Goal: Task Accomplishment & Management: Manage account settings

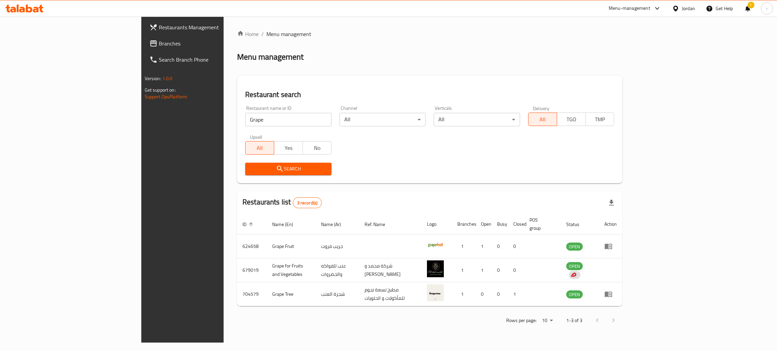
drag, startPoint x: 0, startPoint y: 0, endPoint x: 25, endPoint y: 141, distance: 142.8
click at [141, 141] on div "Restaurants Management Branches Search Branch Phone Version: 1.0.0 Get support …" at bounding box center [388, 180] width 495 height 326
type input "azhar ba3dak"
click at [251, 168] on span "Search" at bounding box center [289, 169] width 76 height 8
click at [244, 168] on div at bounding box center [388, 175] width 777 height 351
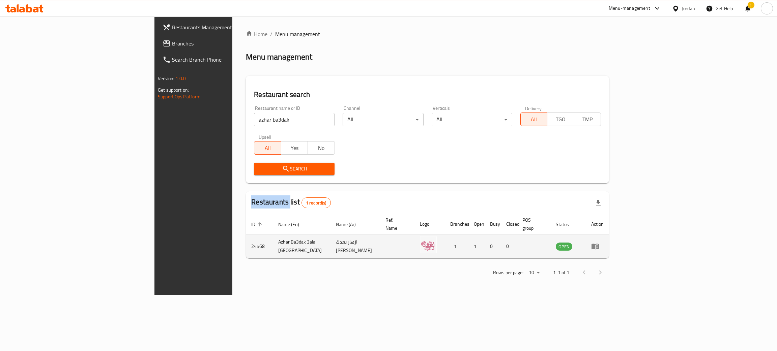
click at [599, 242] on icon "enhanced table" at bounding box center [595, 246] width 8 height 8
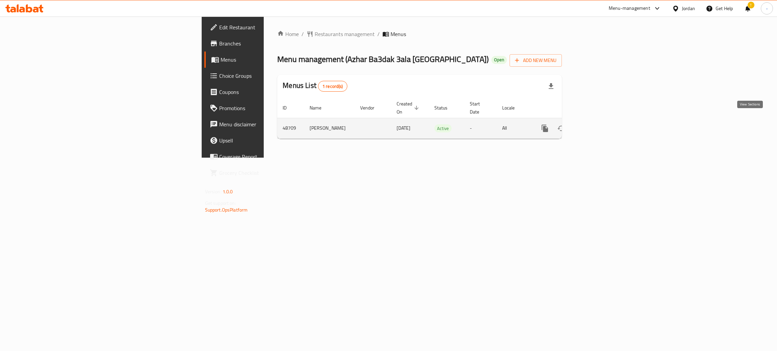
click at [602, 121] on link "enhanced table" at bounding box center [593, 128] width 16 height 16
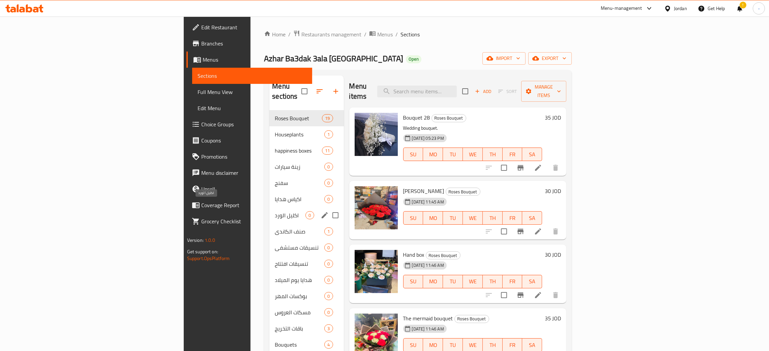
click at [275, 211] on span "اكليل الورد" at bounding box center [290, 215] width 31 height 8
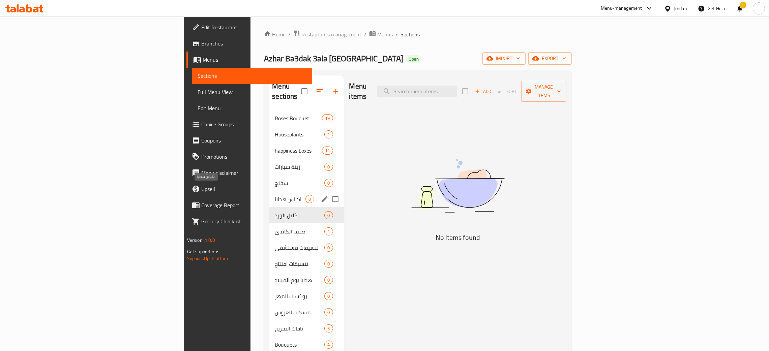
click at [275, 195] on span "اكياس هدايا" at bounding box center [290, 199] width 31 height 8
click at [275, 179] on span "سفنج" at bounding box center [290, 183] width 31 height 8
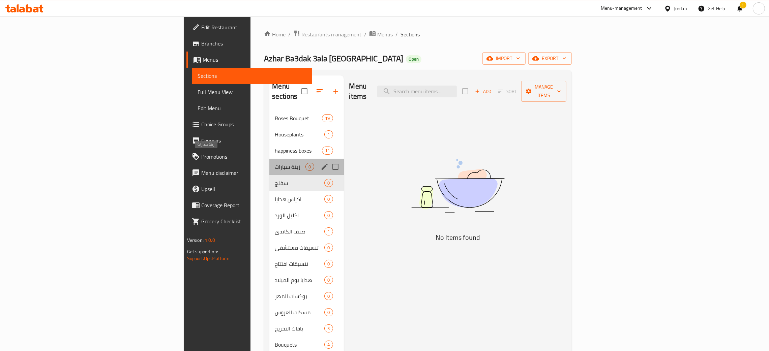
click at [275, 163] on span "زينة سيارات" at bounding box center [290, 167] width 31 height 8
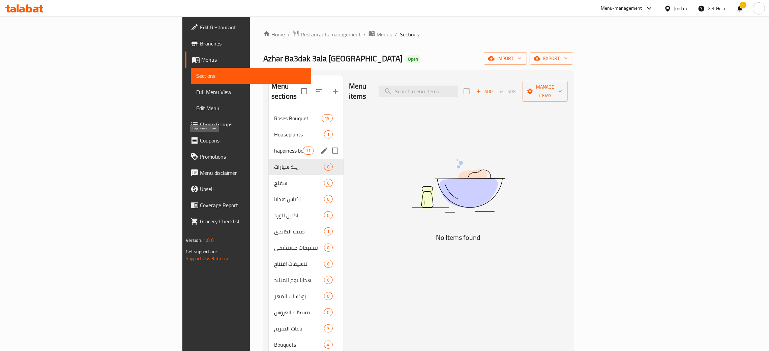
click at [274, 147] on span "happiness boxes" at bounding box center [288, 151] width 29 height 8
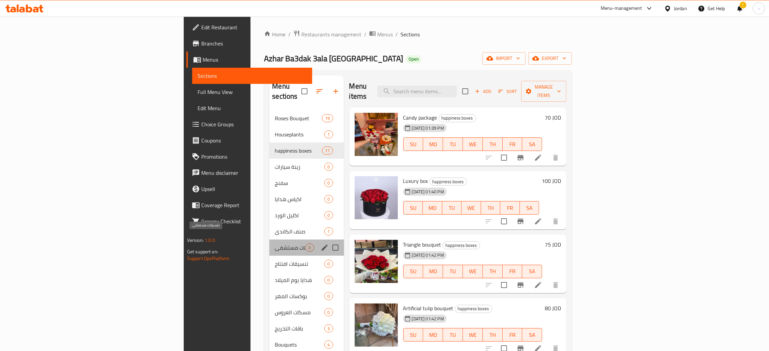
click at [275, 244] on span "تنسيقات مستشفى" at bounding box center [290, 248] width 31 height 8
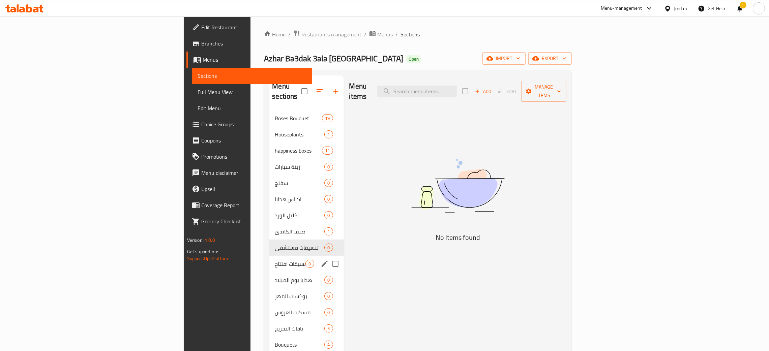
scroll to position [51, 0]
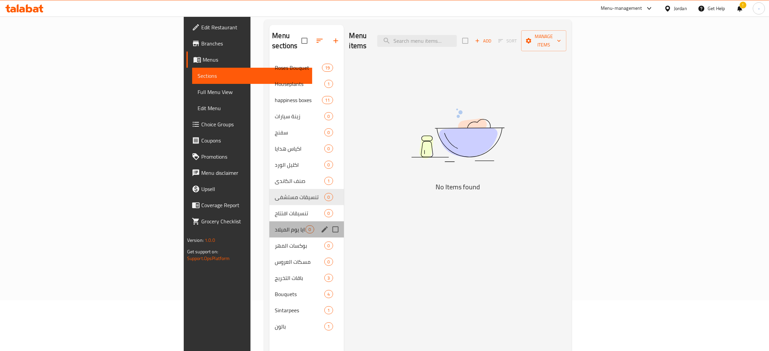
click at [269, 222] on div "هدايا يوم الميلاد 0" at bounding box center [306, 230] width 74 height 16
click at [275, 290] on span "Bouquets" at bounding box center [290, 294] width 31 height 8
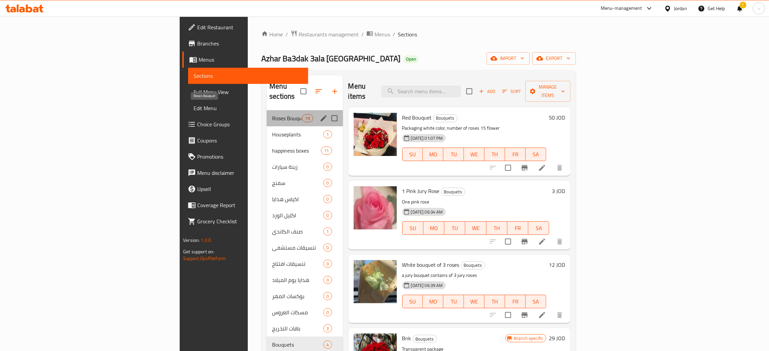
click at [272, 114] on span "Roses Bouquet" at bounding box center [287, 118] width 30 height 8
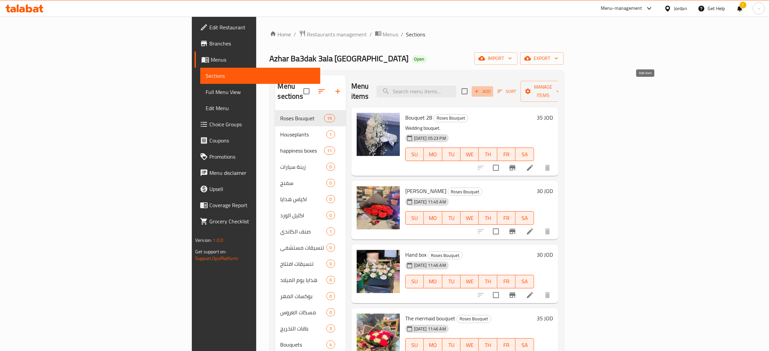
click at [492, 88] on span "Add" at bounding box center [483, 92] width 18 height 8
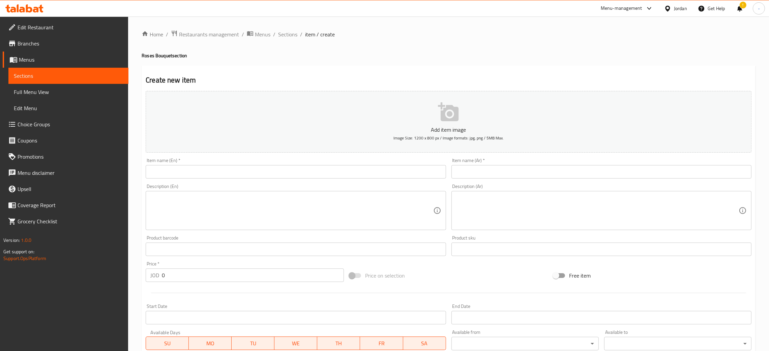
click at [227, 177] on input "text" at bounding box center [296, 171] width 300 height 13
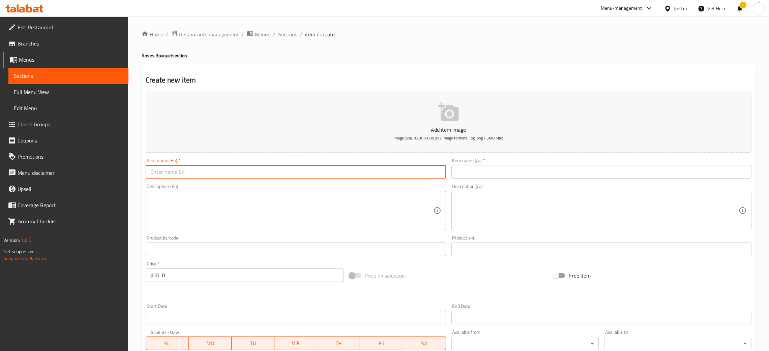
type input "f"
type input "ب"
type input "Offer Bouquet"
click at [499, 167] on input "text" at bounding box center [602, 171] width 300 height 13
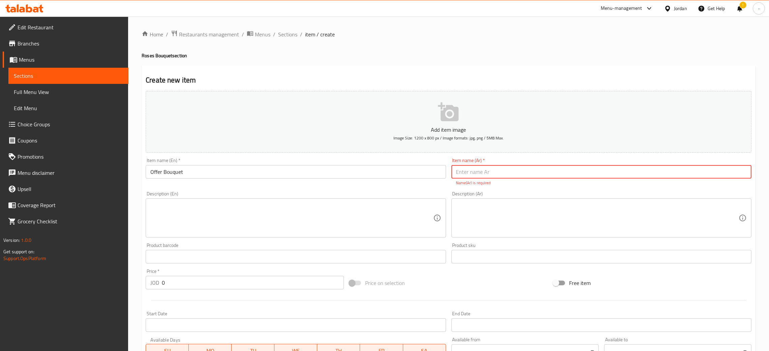
type input "f"
type input "باقة العرض"
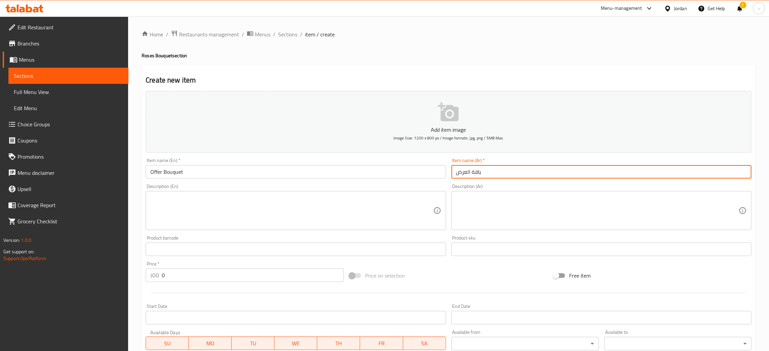
drag, startPoint x: 204, startPoint y: 273, endPoint x: 114, endPoint y: 279, distance: 89.9
click at [114, 281] on div "Edit Restaurant Branches Menus Sections Full Menu View Edit Menu Choice Groups …" at bounding box center [384, 247] width 769 height 460
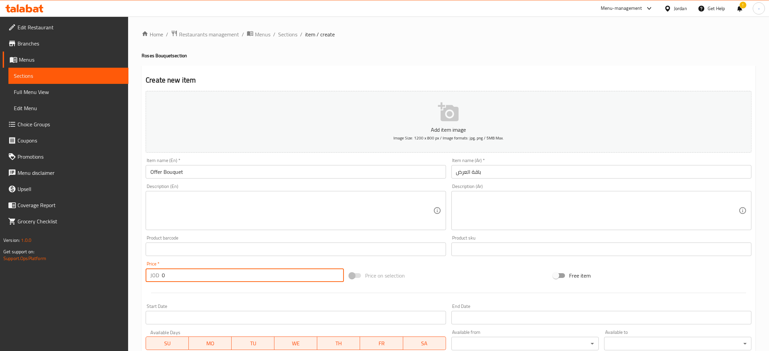
type input "3"
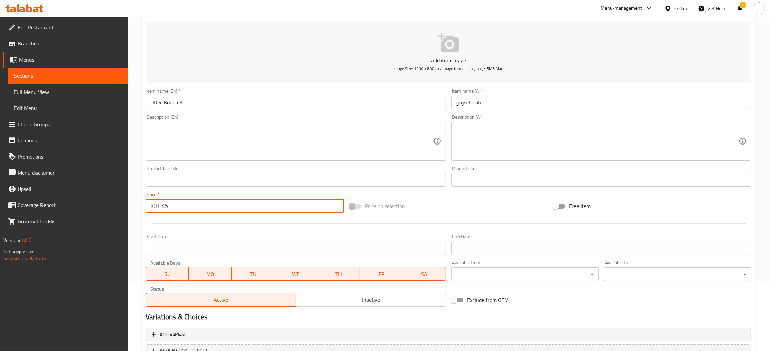
scroll to position [124, 0]
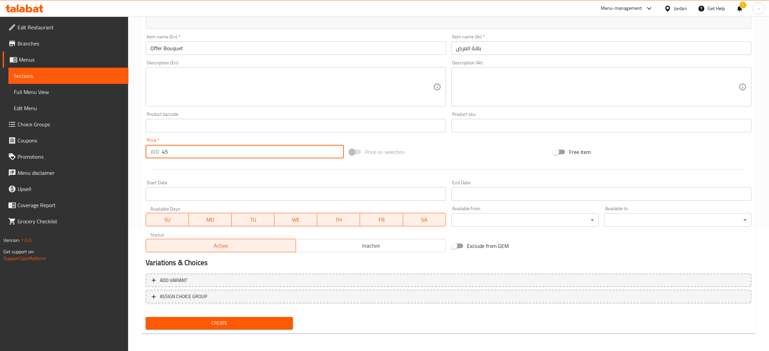
type input "45"
click at [146, 317] on button "Create" at bounding box center [219, 323] width 147 height 12
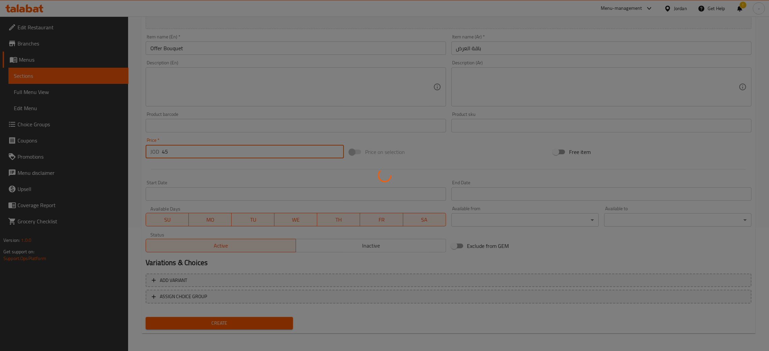
scroll to position [64, 0]
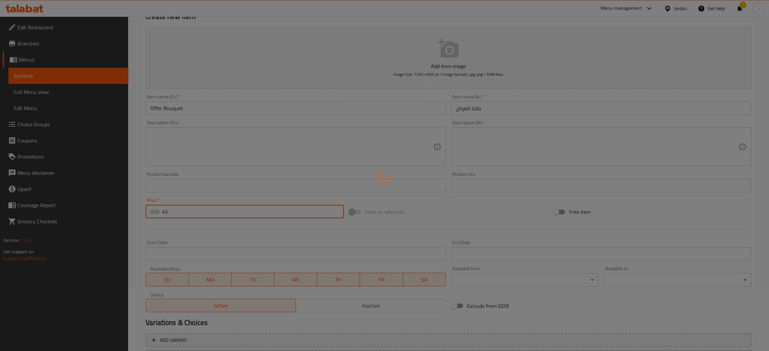
type input "0"
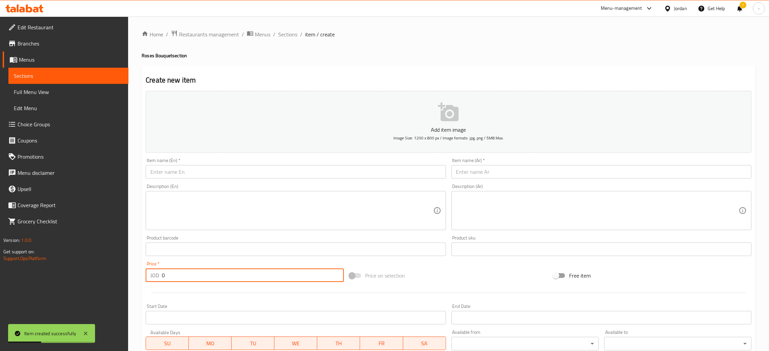
click at [385, 184] on div "Description (En) Description (En)" at bounding box center [296, 207] width 300 height 46
click at [389, 177] on input "text" at bounding box center [296, 171] width 300 height 13
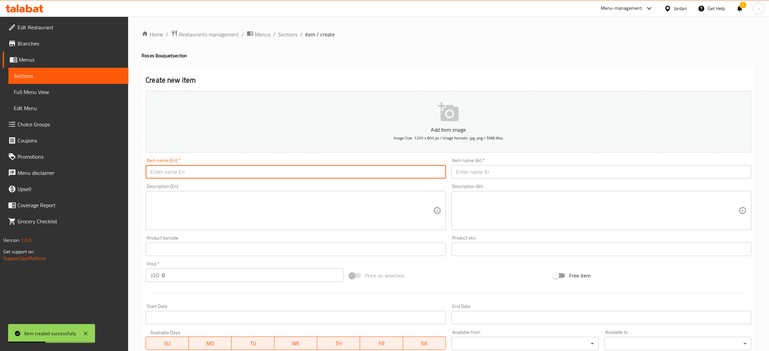
paste input "Bouquet of ticks"
type input "Bouquet of ticks"
click at [483, 175] on input "text" at bounding box center [602, 171] width 300 height 13
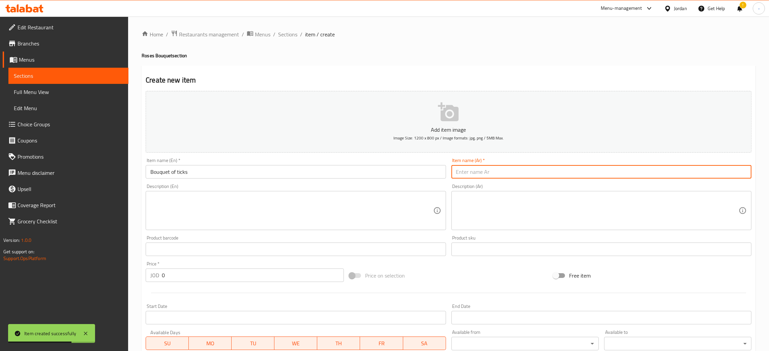
paste input "باقه متكتك"
type input "باقه متكتك"
drag, startPoint x: 169, startPoint y: 275, endPoint x: 116, endPoint y: 281, distance: 53.2
click at [127, 282] on div "Edit Restaurant Branches Menus Sections Full Menu View Edit Menu Choice Groups …" at bounding box center [384, 247] width 769 height 460
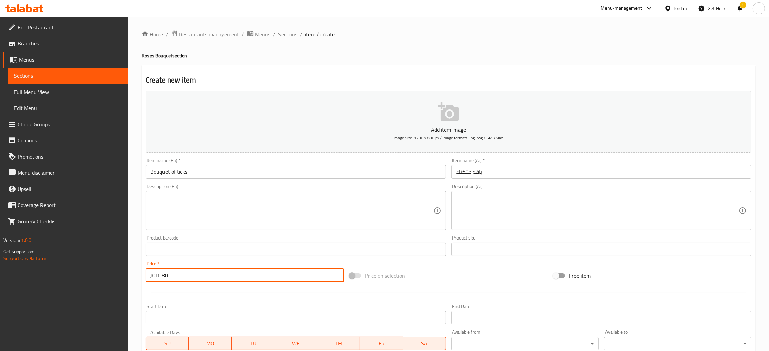
type input "80"
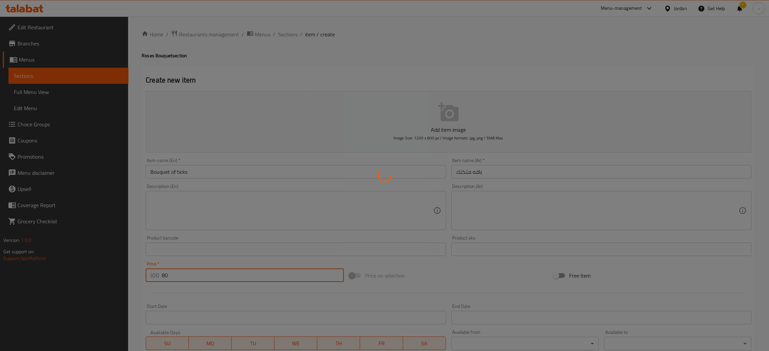
type input "0"
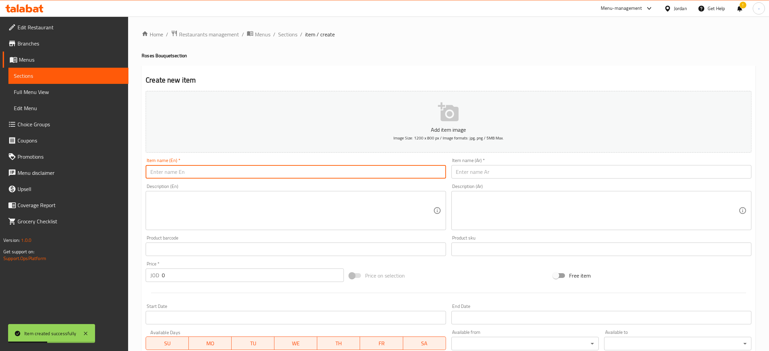
click at [412, 171] on input "text" at bounding box center [296, 171] width 300 height 13
paste input "Chocolate bouquet"
type input "Chocolate bouquet"
click at [501, 166] on input "text" at bounding box center [602, 171] width 300 height 13
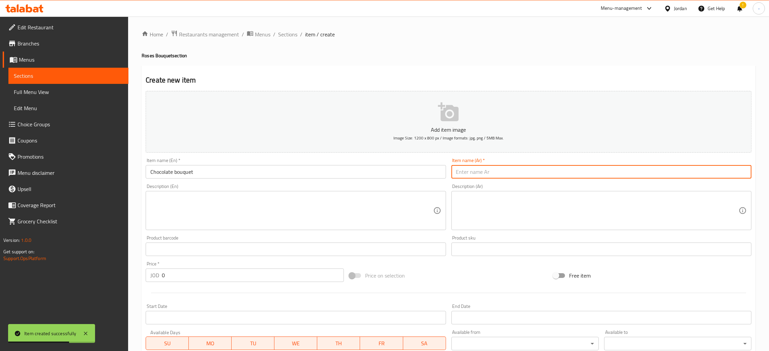
paste input "باقة شوكولاته"
type input "باقة شوكولاته"
drag, startPoint x: 128, startPoint y: 295, endPoint x: 69, endPoint y: 306, distance: 60.5
click at [75, 306] on div "Edit Restaurant Branches Menus Sections Full Menu View Edit Menu Choice Groups …" at bounding box center [384, 247] width 769 height 460
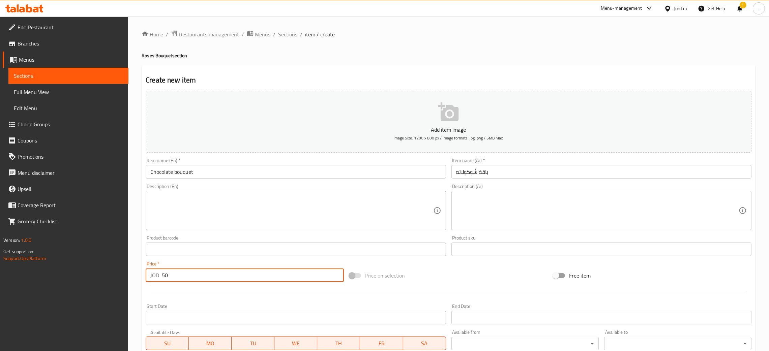
type input "50"
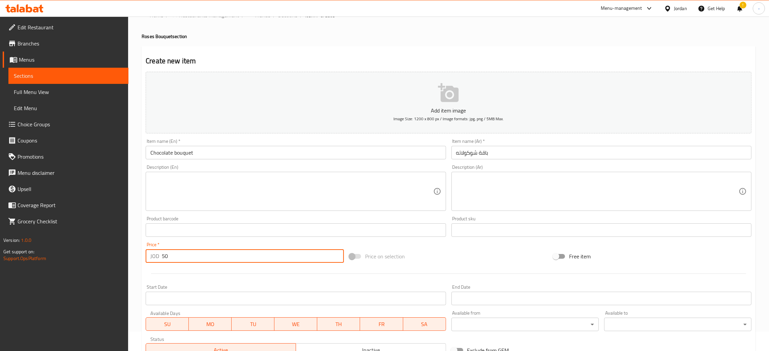
scroll to position [51, 0]
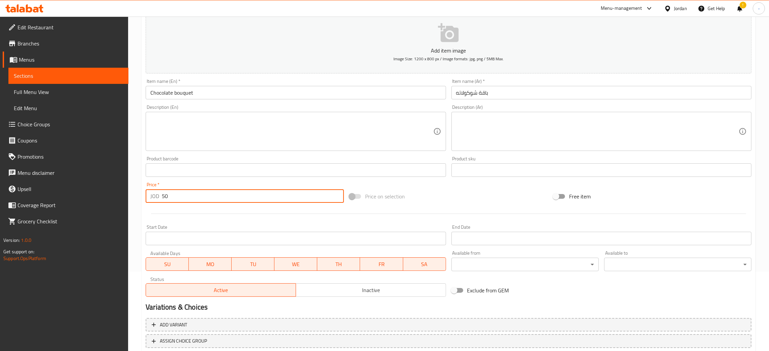
scroll to position [124, 0]
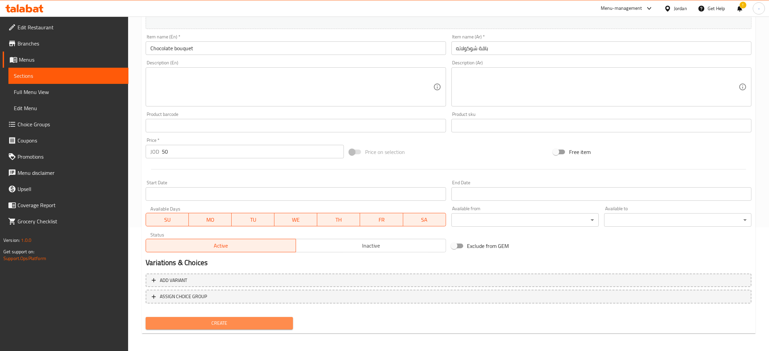
click at [238, 326] on button "Create" at bounding box center [219, 323] width 147 height 12
click at [242, 323] on span "Create" at bounding box center [219, 323] width 137 height 8
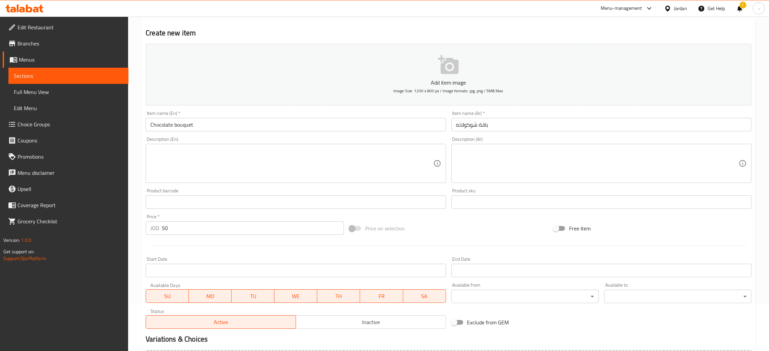
scroll to position [0, 0]
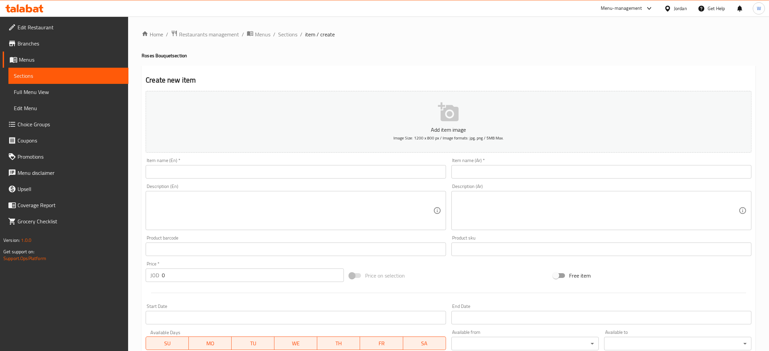
click at [320, 167] on div at bounding box center [384, 175] width 769 height 351
click at [320, 166] on input "text" at bounding box center [296, 171] width 300 height 13
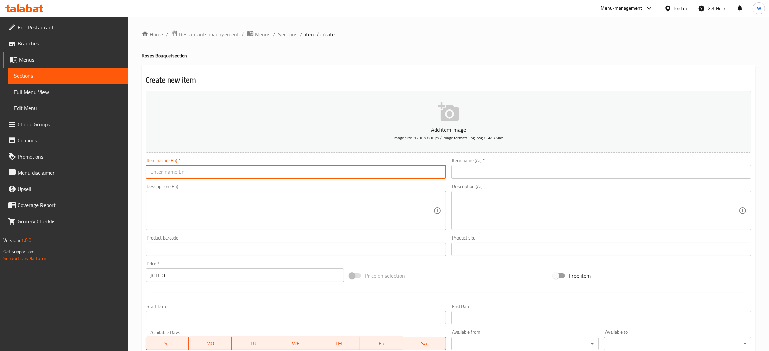
click at [286, 30] on span "Sections" at bounding box center [287, 34] width 19 height 8
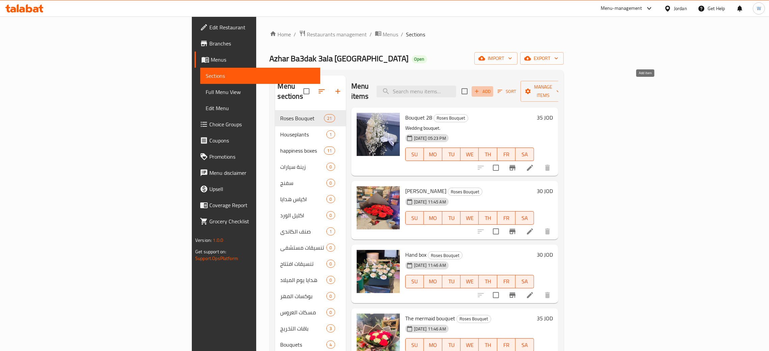
click at [492, 89] on span "Add" at bounding box center [483, 92] width 18 height 8
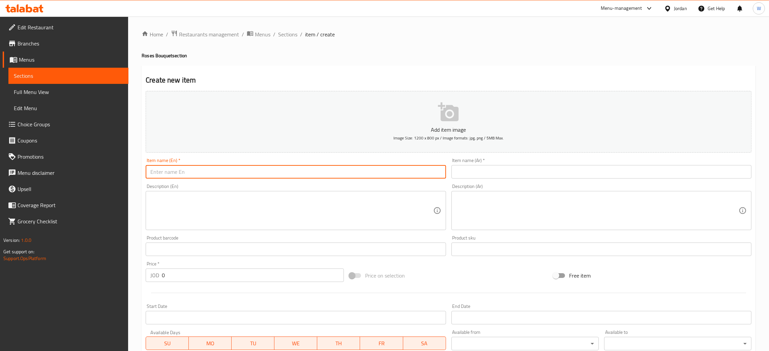
drag, startPoint x: 266, startPoint y: 172, endPoint x: 270, endPoint y: 171, distance: 4.1
click at [268, 174] on input "text" at bounding box center [296, 171] width 300 height 13
paste input "Chocolate bouquet"
type input "Chocolate bouquet"
click at [479, 170] on input "text" at bounding box center [602, 171] width 300 height 13
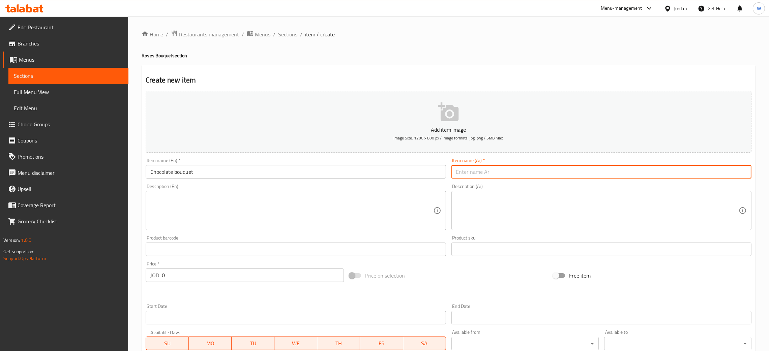
paste input "باقة شوكولاته"
type input "باقة شوكولاته"
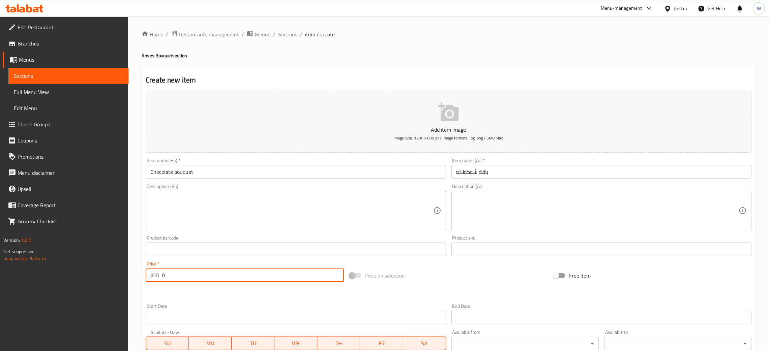
drag, startPoint x: 156, startPoint y: 287, endPoint x: 107, endPoint y: 288, distance: 49.3
click at [111, 292] on div "Edit Restaurant Branches Menus Sections Full Menu View Edit Menu Choice Groups …" at bounding box center [384, 247] width 769 height 460
type input "50"
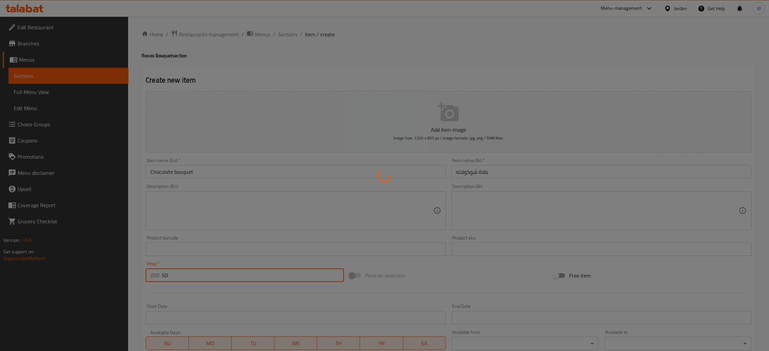
type input "0"
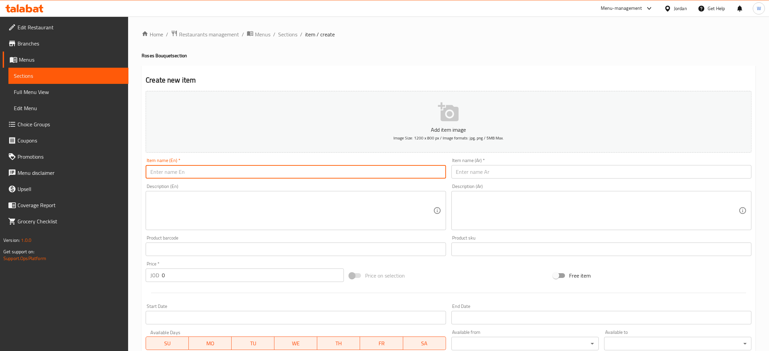
click at [288, 177] on input "text" at bounding box center [296, 171] width 300 height 13
paste input "Centerpiece size 50 cm"
type input "Centerpiece size 50 cm"
click at [483, 170] on input "text" at bounding box center [602, 171] width 300 height 13
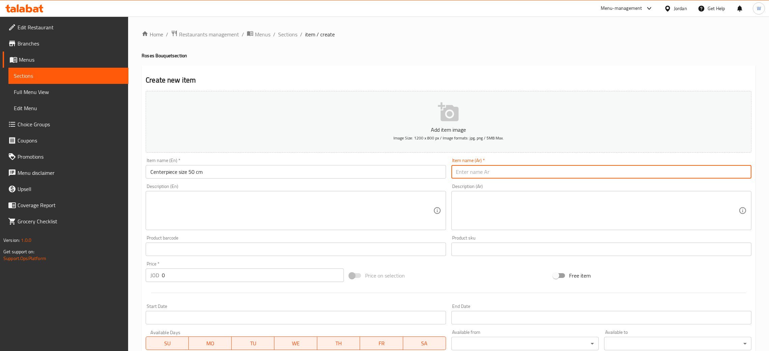
paste input "سنتر بيس حجم 50سم"
type input "سنتر بيس حجم 50سم"
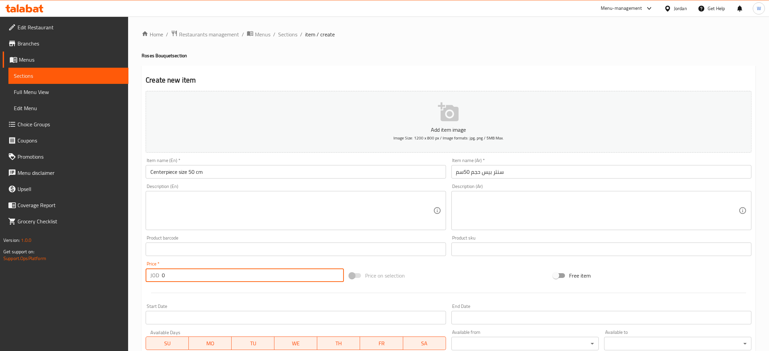
drag, startPoint x: 165, startPoint y: 276, endPoint x: 136, endPoint y: 279, distance: 28.8
click at [138, 280] on div "Home / Restaurants management / Menus / Sections / item / create Roses Bouquet …" at bounding box center [448, 247] width 641 height 460
type input "70"
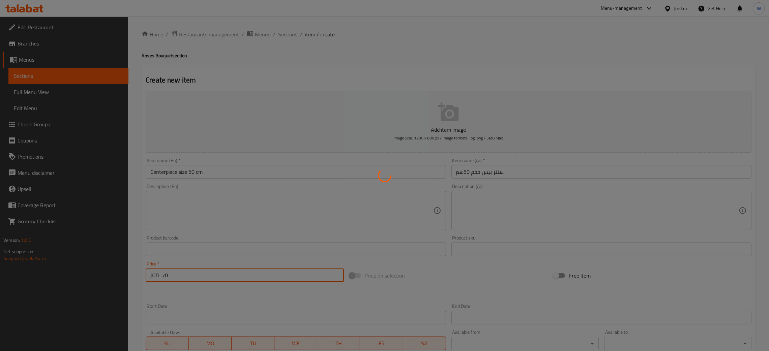
type input "0"
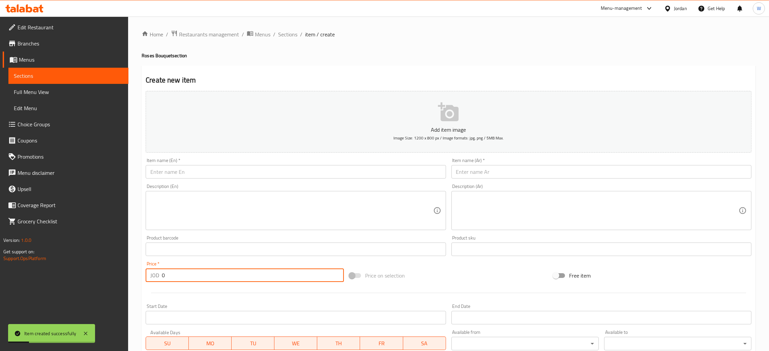
click at [359, 173] on input "text" at bounding box center [296, 171] width 300 height 13
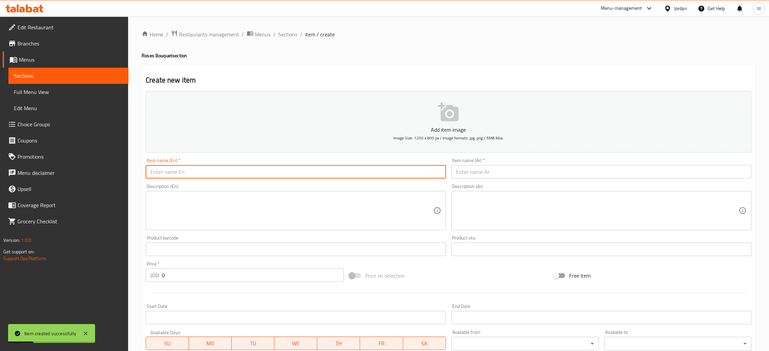
paste input "Sunbul bouquet"
type input "Sunbul bouquet"
click at [485, 168] on input "text" at bounding box center [602, 171] width 300 height 13
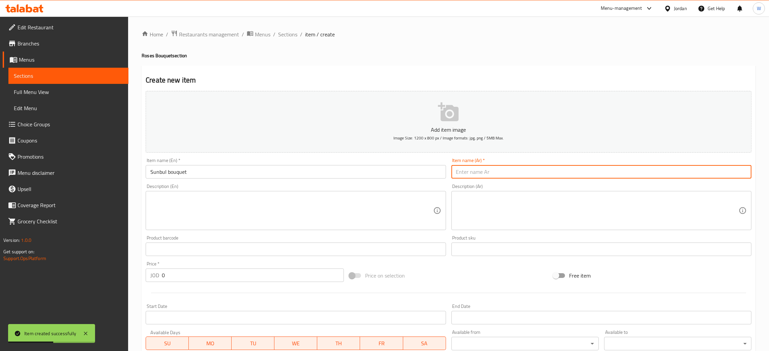
paste input "باقه السنبل"
type input "باقه السنبل"
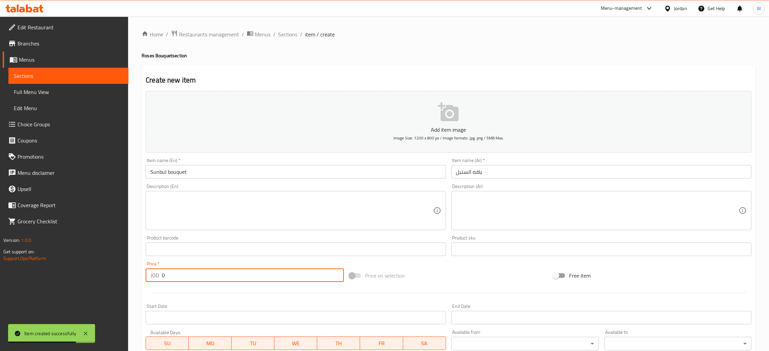
drag, startPoint x: 189, startPoint y: 281, endPoint x: 97, endPoint y: 297, distance: 93.3
click at [108, 299] on div "Edit Restaurant Branches Menus Sections Full Menu View Edit Menu Choice Groups …" at bounding box center [384, 247] width 769 height 460
type input "30"
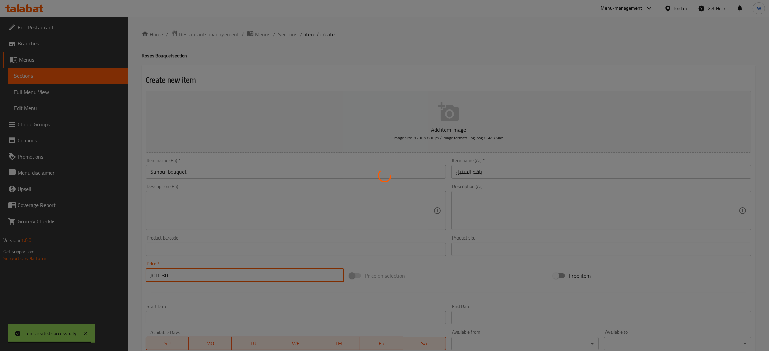
type input "0"
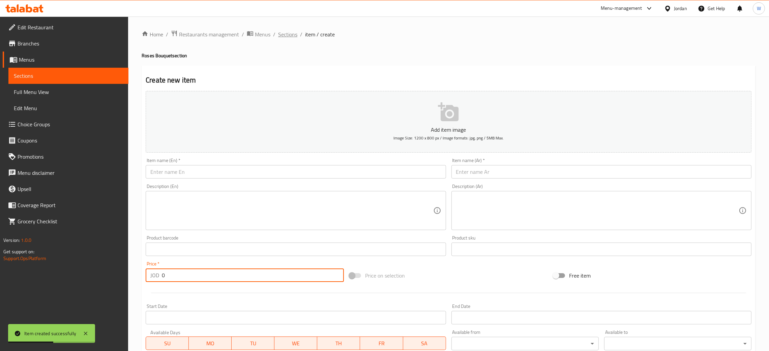
click at [289, 35] on span "Sections" at bounding box center [287, 34] width 19 height 8
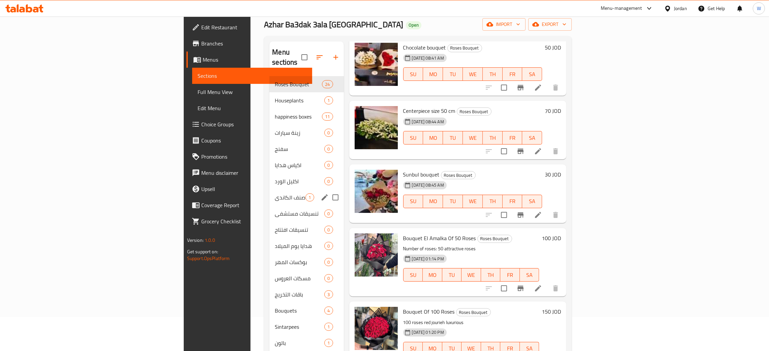
scroll to position [51, 0]
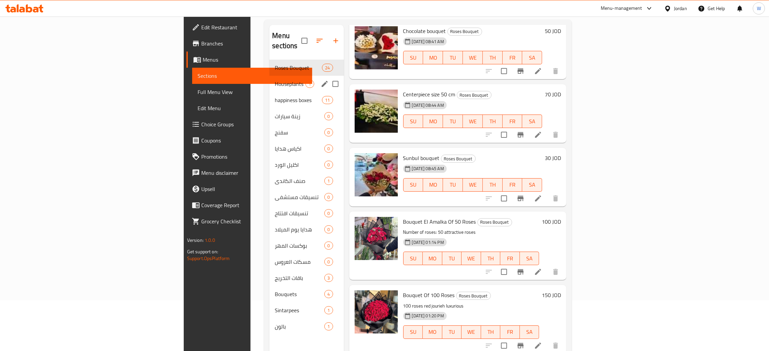
click at [269, 76] on div "Houseplants 1" at bounding box center [306, 84] width 74 height 16
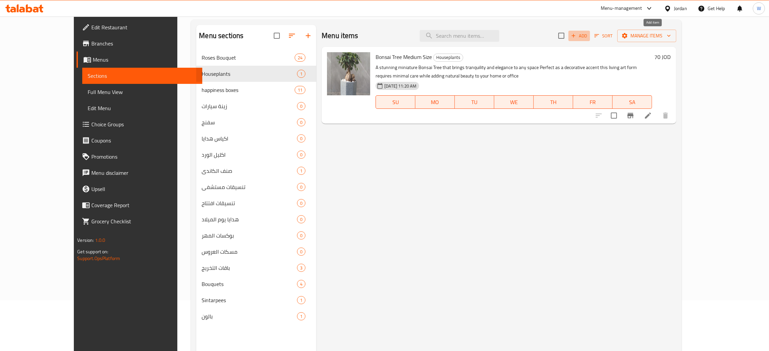
click at [589, 35] on span "Add" at bounding box center [579, 36] width 18 height 8
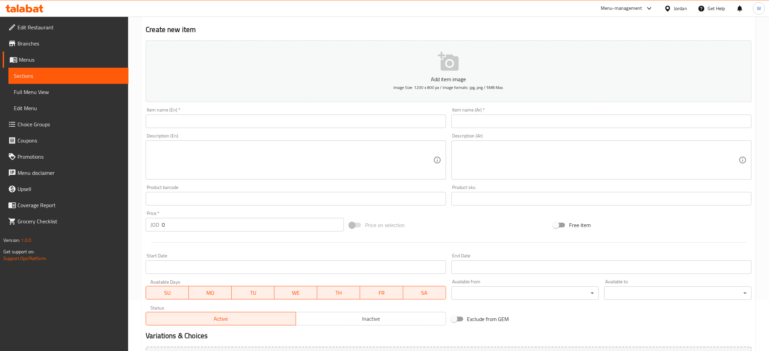
click at [365, 120] on input "text" at bounding box center [296, 121] width 300 height 13
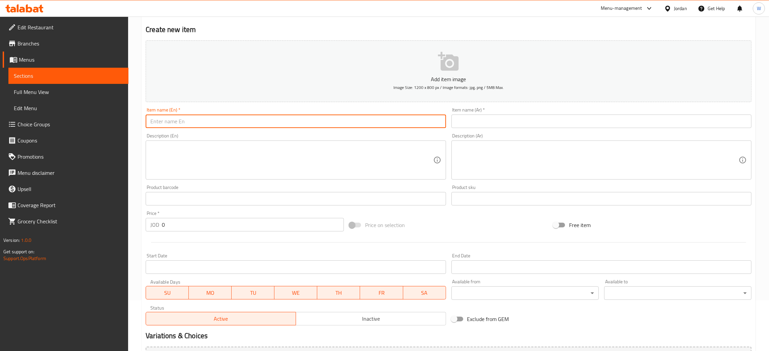
paste input "jumbo size bonsai"
type input "jumbo size bonsai"
click at [486, 123] on input "text" at bounding box center [602, 121] width 300 height 13
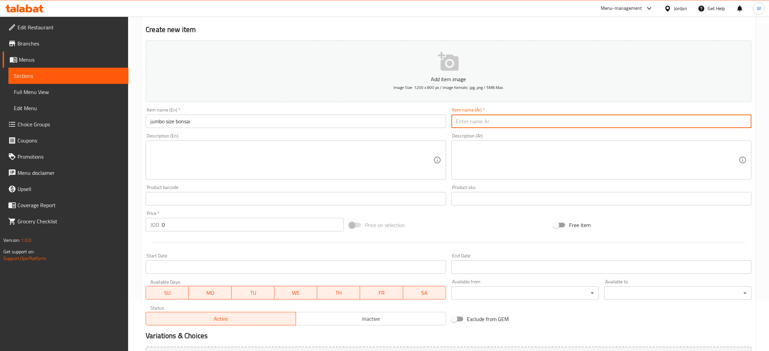
paste input "بونساي حجم جامبو"
type input "بونساي حجم جامبو"
drag, startPoint x: 80, startPoint y: 238, endPoint x: 49, endPoint y: 235, distance: 31.5
click at [60, 237] on div "Edit Restaurant Branches Menus Sections Full Menu View Edit Menu Choice Groups …" at bounding box center [384, 196] width 769 height 460
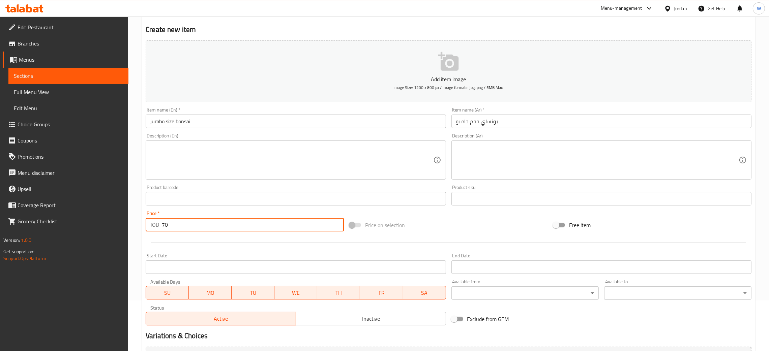
type input "70"
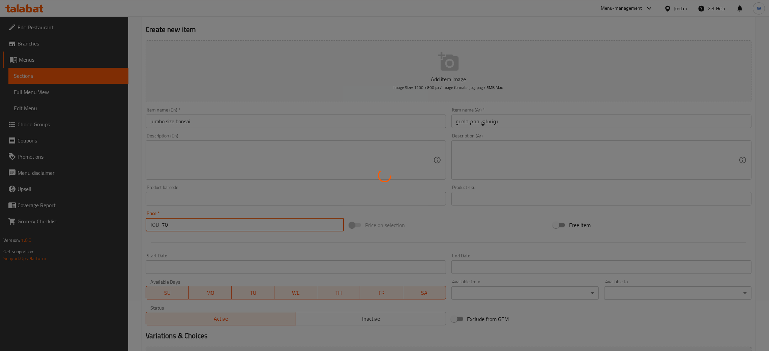
type input "0"
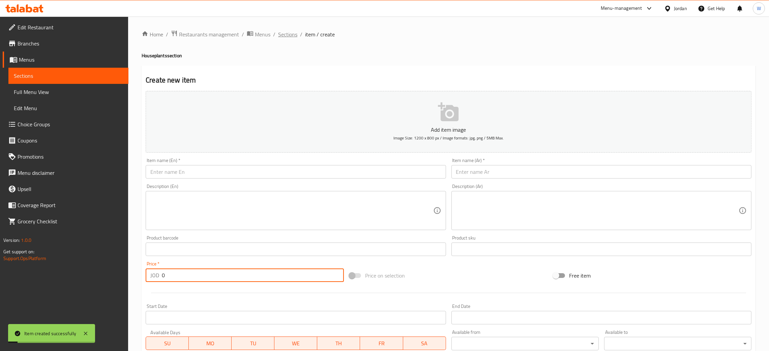
click at [284, 36] on span "Sections" at bounding box center [287, 34] width 19 height 8
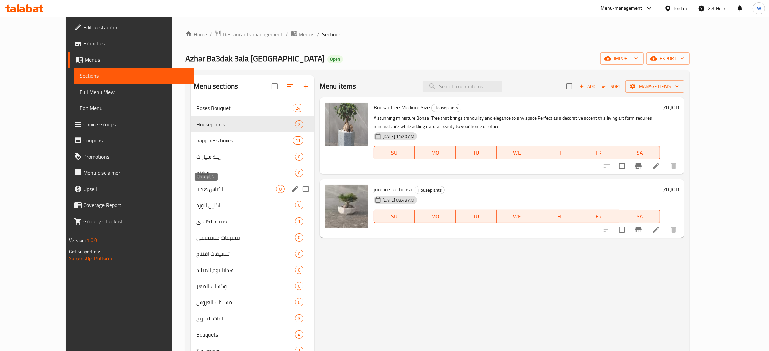
scroll to position [95, 0]
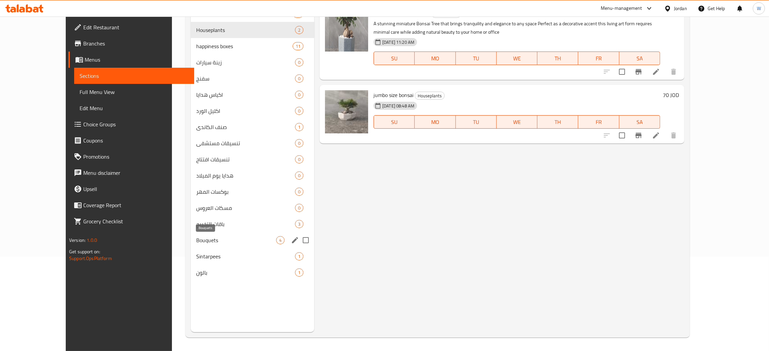
click at [221, 236] on span "Bouquets" at bounding box center [236, 240] width 80 height 8
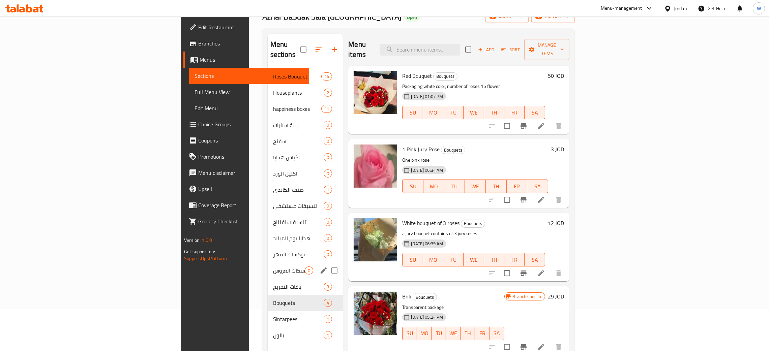
scroll to position [95, 0]
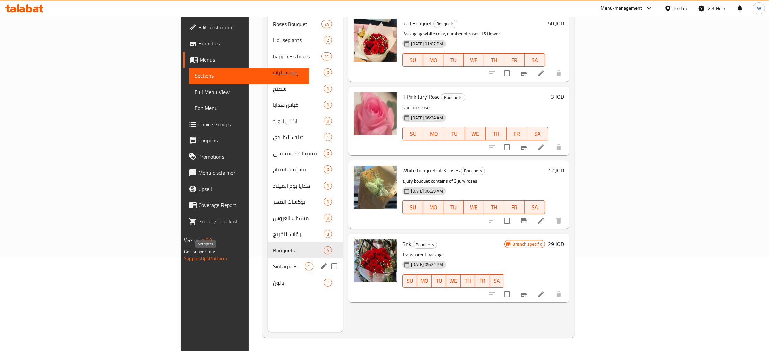
click at [273, 263] on span "Sintarpees" at bounding box center [289, 267] width 32 height 8
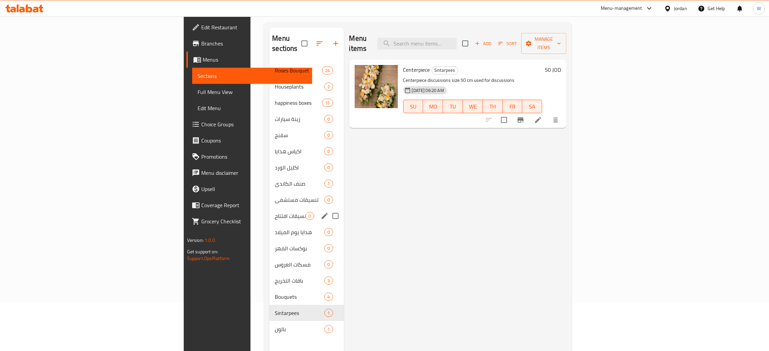
scroll to position [95, 0]
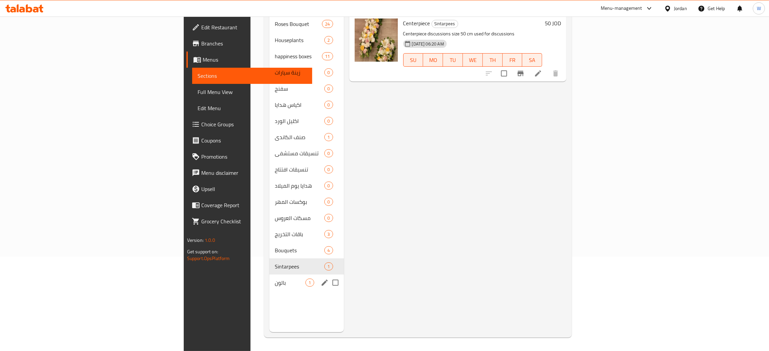
click at [269, 277] on div "بالون 1" at bounding box center [306, 283] width 74 height 16
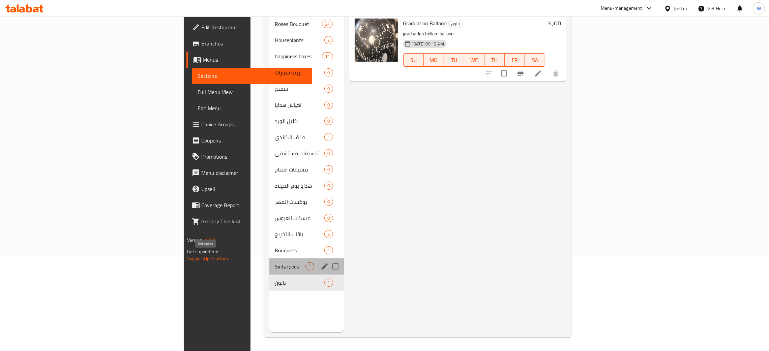
click at [275, 263] on span "Sintarpees" at bounding box center [290, 267] width 31 height 8
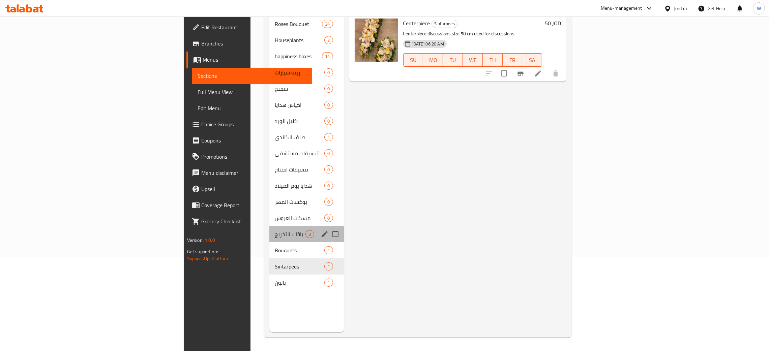
click at [269, 229] on div "باقات التخريج 3" at bounding box center [306, 234] width 74 height 16
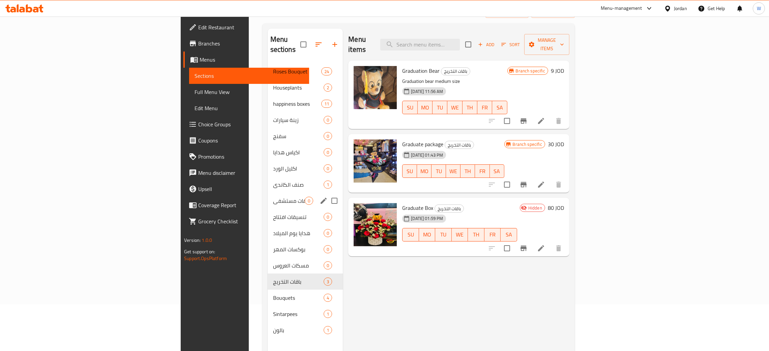
scroll to position [95, 0]
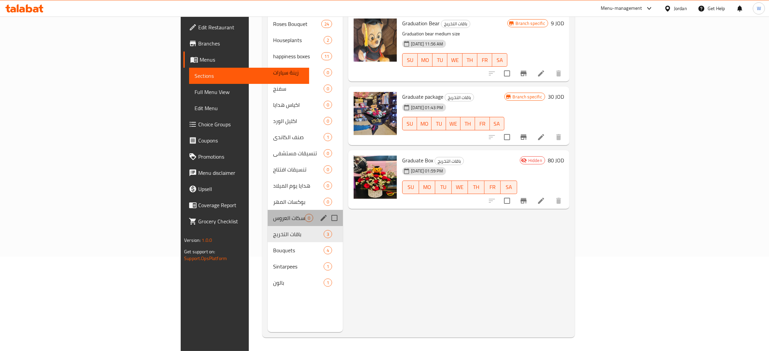
click at [268, 210] on div "مسكات العروس 0" at bounding box center [306, 218] width 76 height 16
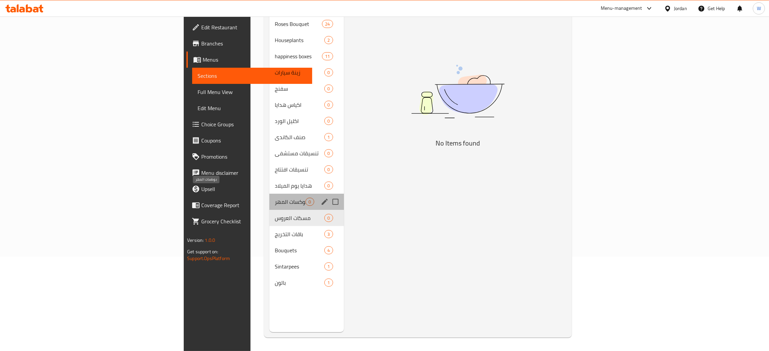
click at [275, 198] on span "بوكسات المهر" at bounding box center [290, 202] width 31 height 8
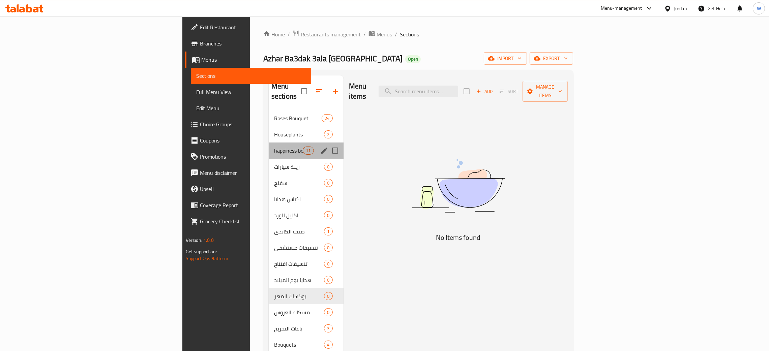
click at [269, 146] on div "happiness boxes 11" at bounding box center [306, 151] width 75 height 16
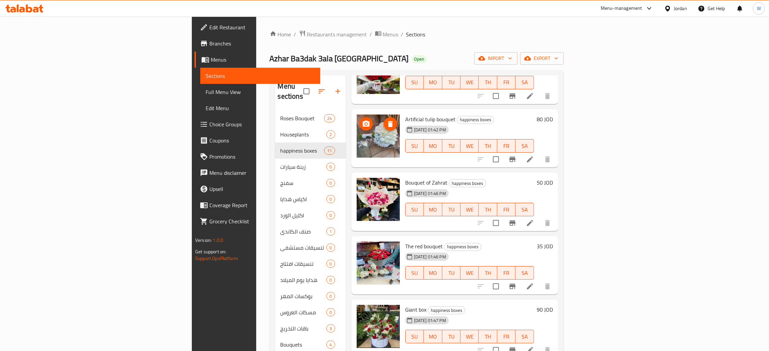
scroll to position [60, 0]
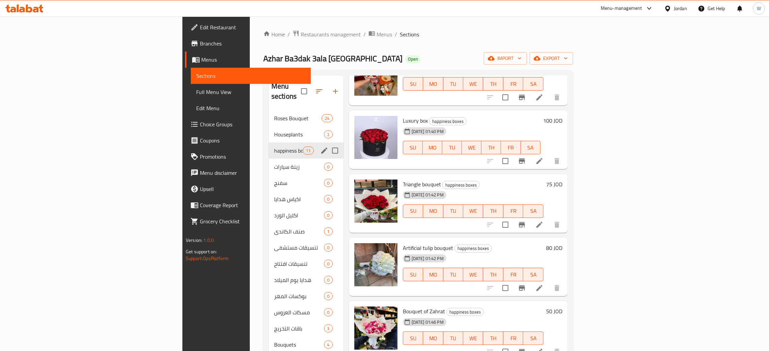
click at [274, 131] on span "Houseplants" at bounding box center [299, 135] width 50 height 8
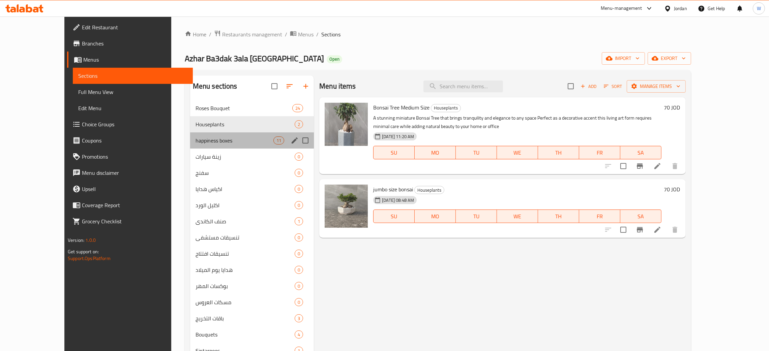
click at [204, 145] on div "happiness boxes 11" at bounding box center [252, 141] width 124 height 16
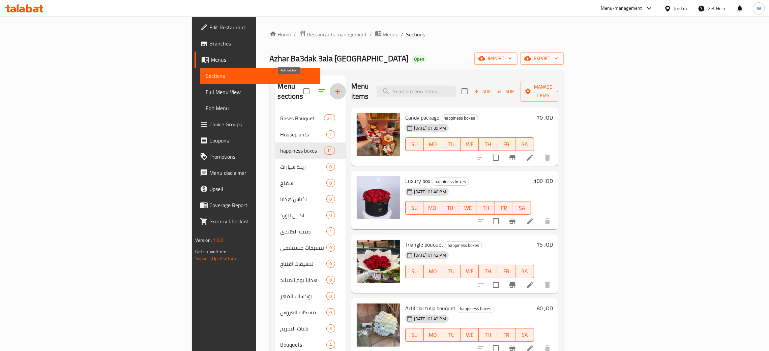
click at [334, 91] on icon "button" at bounding box center [338, 91] width 8 height 8
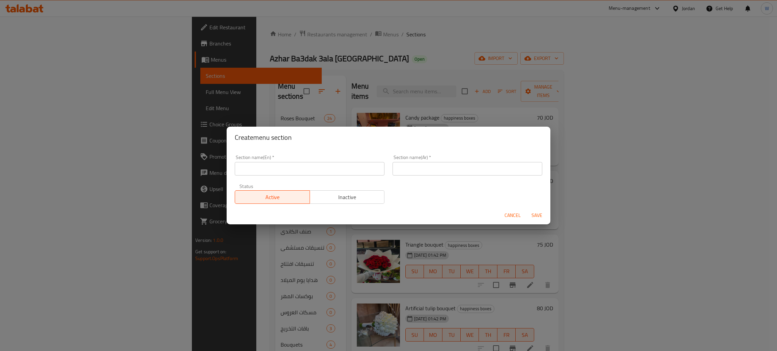
click at [305, 175] on input "text" at bounding box center [310, 168] width 150 height 13
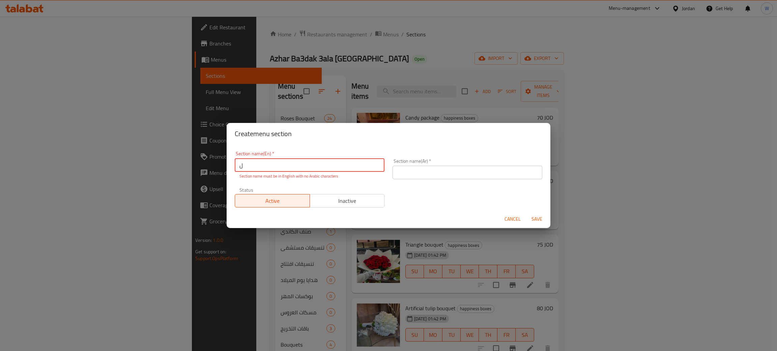
drag, startPoint x: 300, startPoint y: 166, endPoint x: 197, endPoint y: 167, distance: 103.2
click at [197, 168] on div "Create menu section Section name(En)   * ل Section name(En) * Section name must…" at bounding box center [388, 175] width 777 height 351
type input "t"
type input "Teddy Bears"
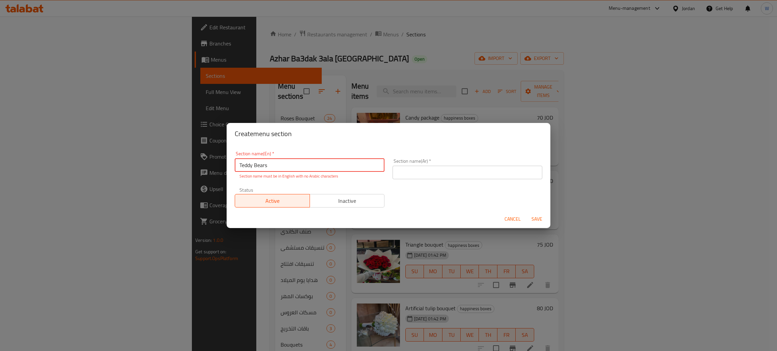
click at [429, 175] on input "text" at bounding box center [468, 172] width 150 height 13
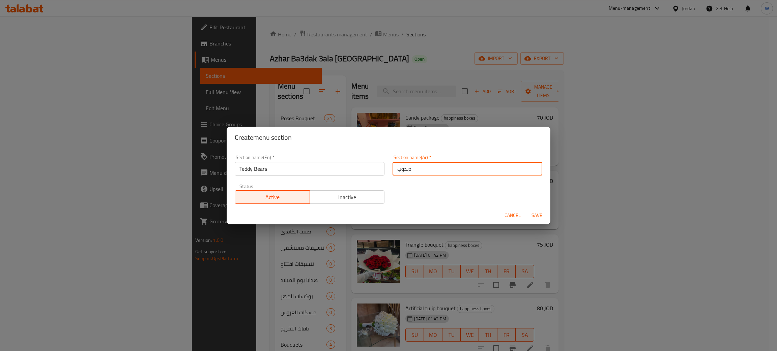
type input "دبدوب"
click at [543, 214] on span "Save" at bounding box center [537, 215] width 16 height 8
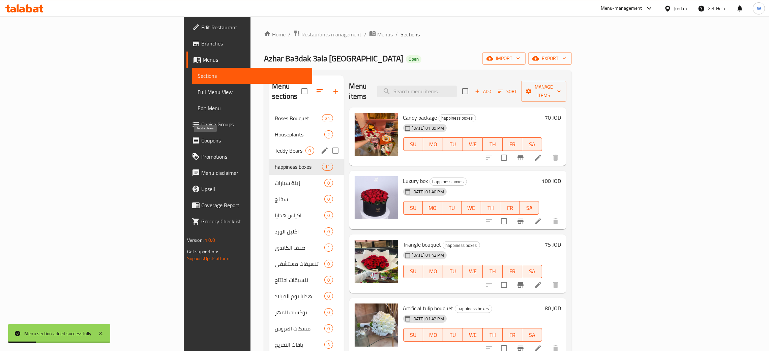
click at [275, 147] on span "Teddy Bears" at bounding box center [290, 151] width 31 height 8
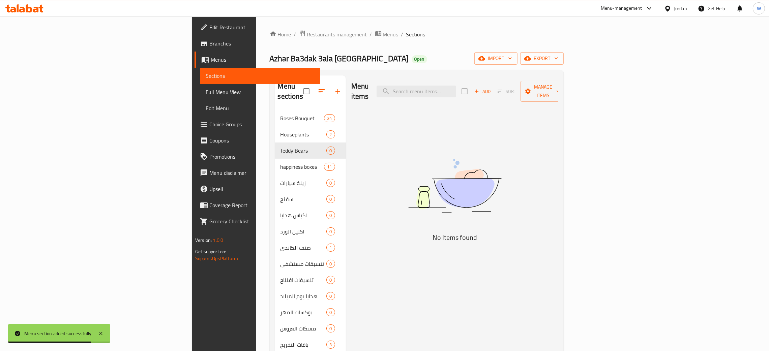
click at [492, 88] on span "Add" at bounding box center [483, 92] width 18 height 8
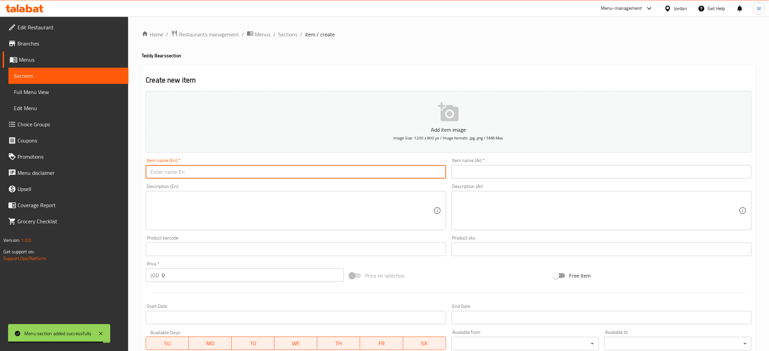
click at [242, 172] on input "text" at bounding box center [296, 171] width 300 height 13
paste input "1 meter bear"
type input "1 meter bear"
click at [502, 167] on input "text" at bounding box center [602, 171] width 300 height 13
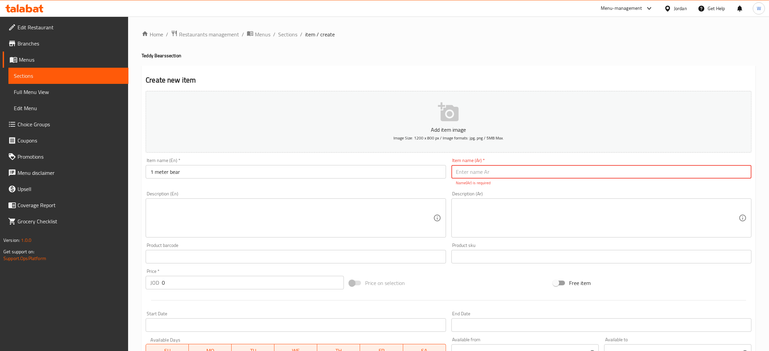
paste input "دب 1 متر"
click at [466, 174] on input "دب 1 متر" at bounding box center [602, 171] width 300 height 13
click at [471, 173] on input "دب1 متر" at bounding box center [602, 171] width 300 height 13
type input "دب1 متر"
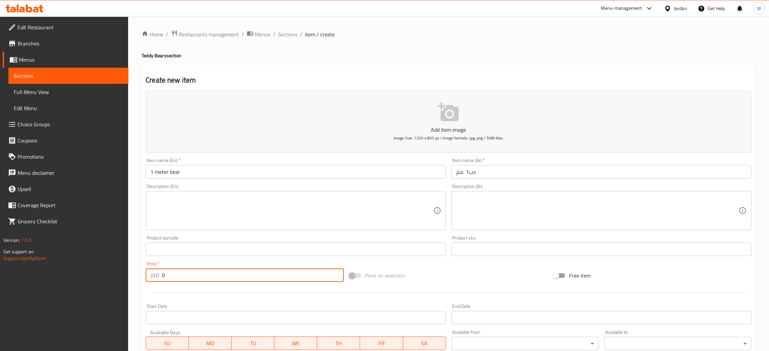
drag, startPoint x: 201, startPoint y: 283, endPoint x: 33, endPoint y: 284, distance: 167.6
click at [33, 286] on div "Edit Restaurant Branches Menus Sections Full Menu View Edit Menu Choice Groups …" at bounding box center [384, 247] width 769 height 460
type input "35"
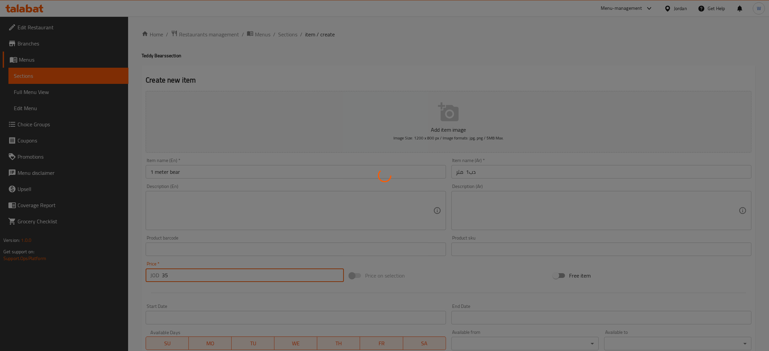
type input "0"
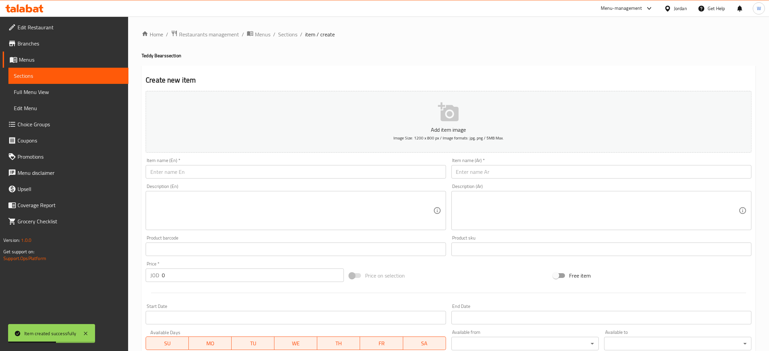
click at [471, 165] on div "Item name (Ar)   * Item name (Ar) *" at bounding box center [602, 168] width 300 height 21
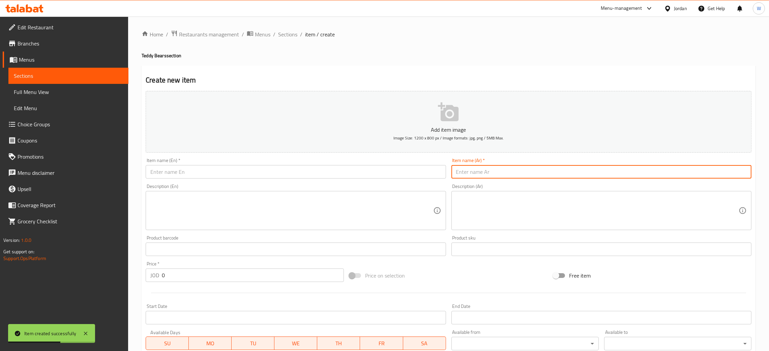
click at [473, 169] on input "text" at bounding box center [602, 171] width 300 height 13
paste input "الدب 1 متر الازرق"
type input "الدب 1 متر الازرق"
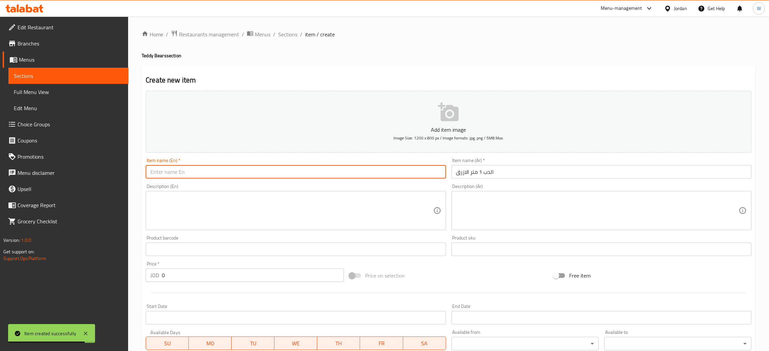
click at [235, 175] on input "text" at bounding box center [296, 171] width 300 height 13
paste input "1 meter blue bear"
type input "1 meter blue bear"
drag, startPoint x: 210, startPoint y: 279, endPoint x: 141, endPoint y: 275, distance: 68.9
click at [142, 275] on div "Create new item Add item image Image Size: 1200 x 800 px / Image formats: jpg, …" at bounding box center [449, 261] width 614 height 393
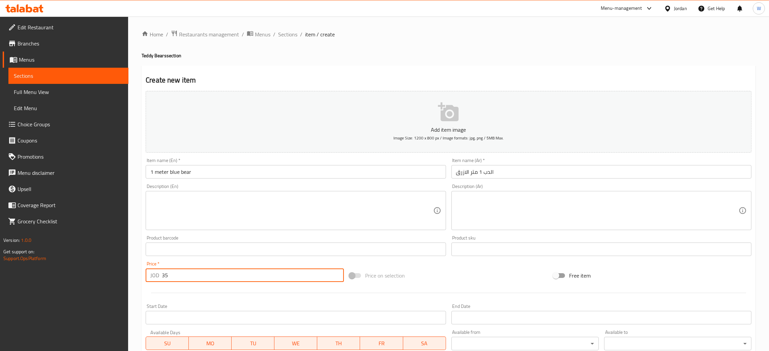
type input "35"
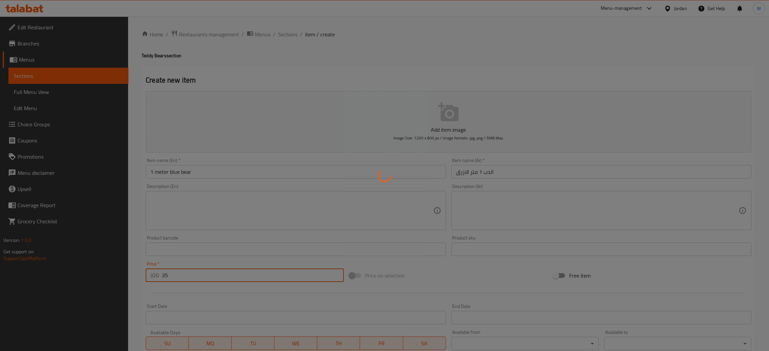
type input "0"
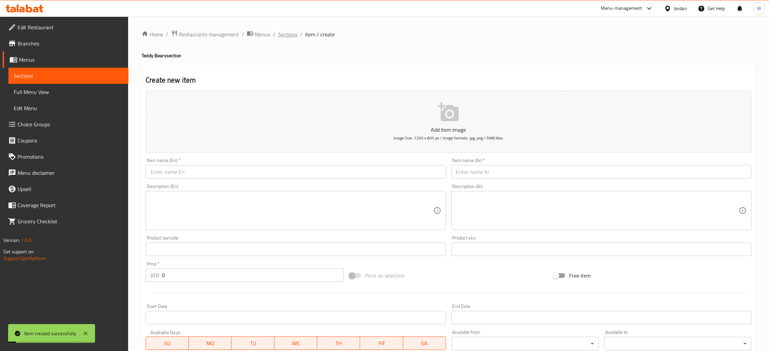
click at [286, 32] on span "Sections" at bounding box center [287, 34] width 19 height 8
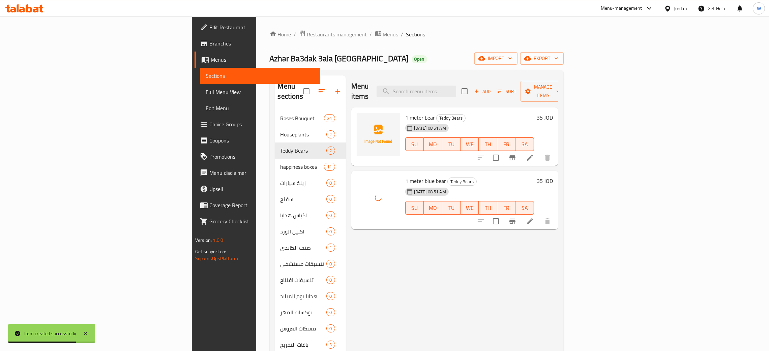
click at [369, 245] on div "Menu items Add Sort Manage items 1 meter bear Teddy Bears 01-10-2025 08:51 AM S…" at bounding box center [452, 251] width 212 height 351
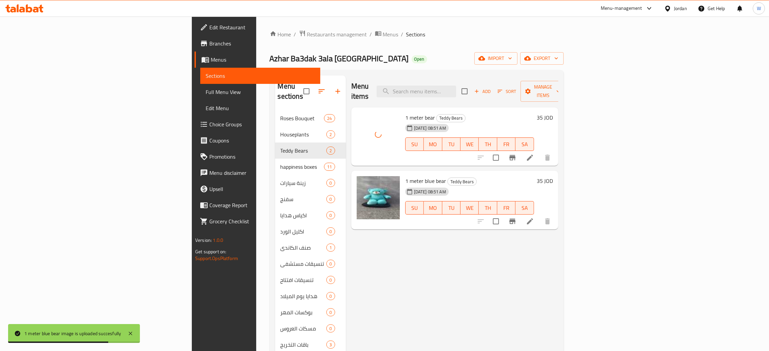
click at [389, 266] on div "Menu items Add Sort Manage items 1 meter bear Teddy Bears 01-10-2025 08:51 AM S…" at bounding box center [452, 251] width 212 height 351
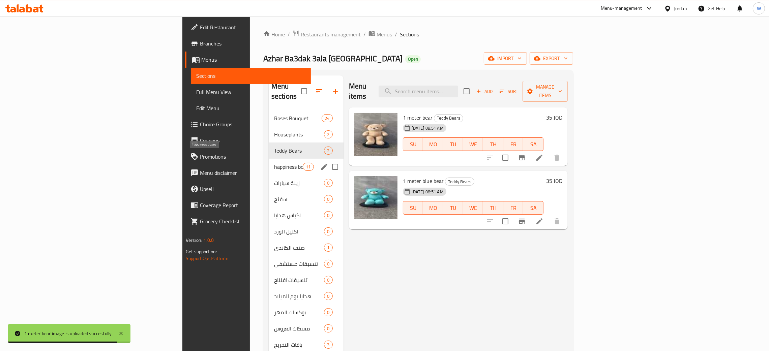
click at [274, 163] on span "happiness boxes" at bounding box center [288, 167] width 29 height 8
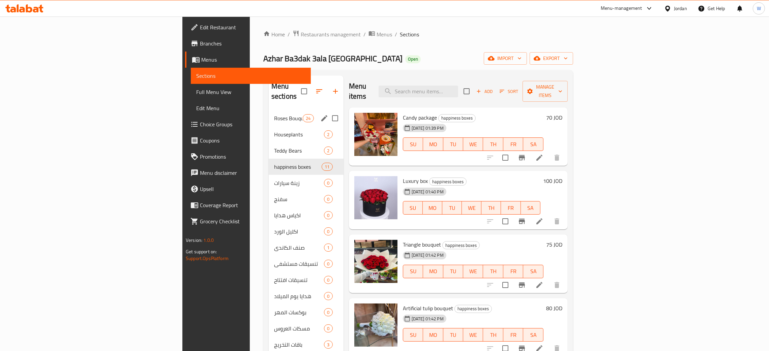
click at [269, 115] on div "Roses Bouquet 24" at bounding box center [306, 118] width 75 height 16
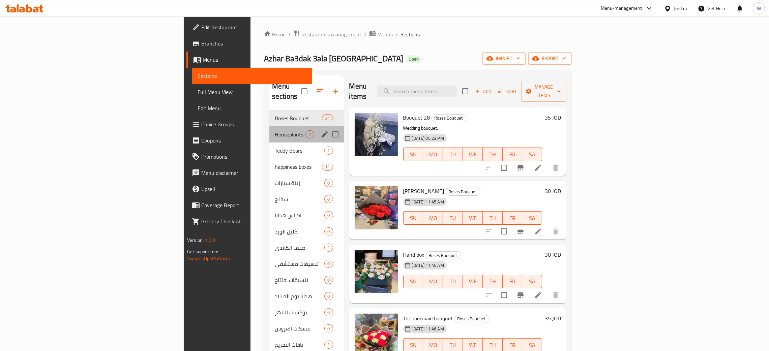
click at [269, 126] on div "Houseplants 2" at bounding box center [306, 134] width 74 height 16
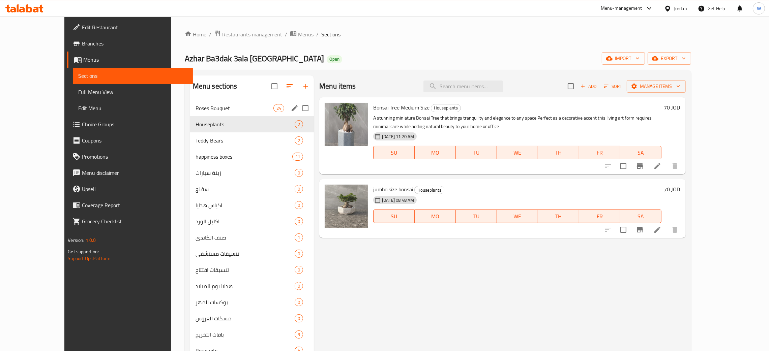
click at [195, 100] on div "Roses Bouquet 24" at bounding box center [252, 108] width 124 height 16
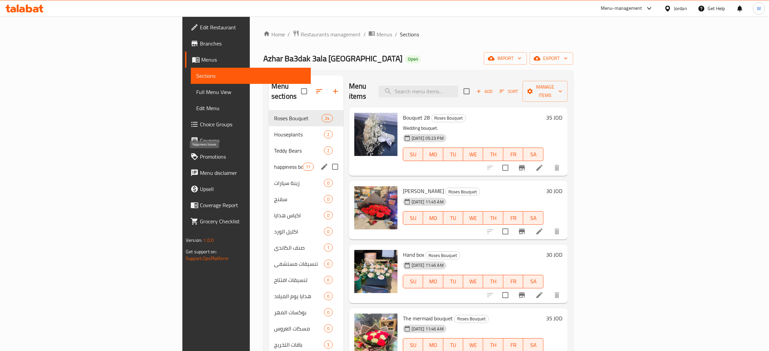
click at [274, 163] on span "happiness boxes" at bounding box center [288, 167] width 29 height 8
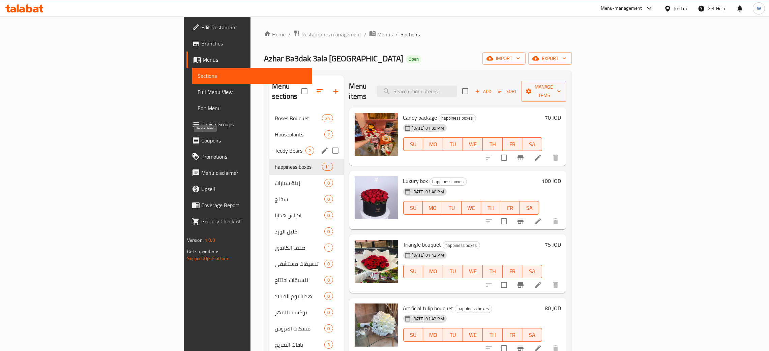
click at [275, 147] on span "Teddy Bears" at bounding box center [290, 151] width 31 height 8
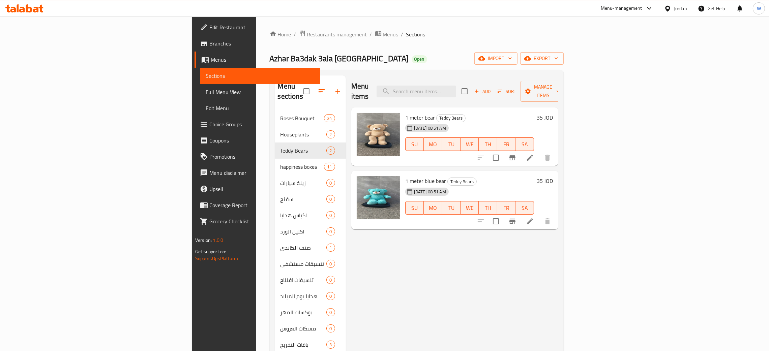
click at [209, 47] on span "Branches" at bounding box center [262, 43] width 106 height 8
